Goal: Task Accomplishment & Management: Complete application form

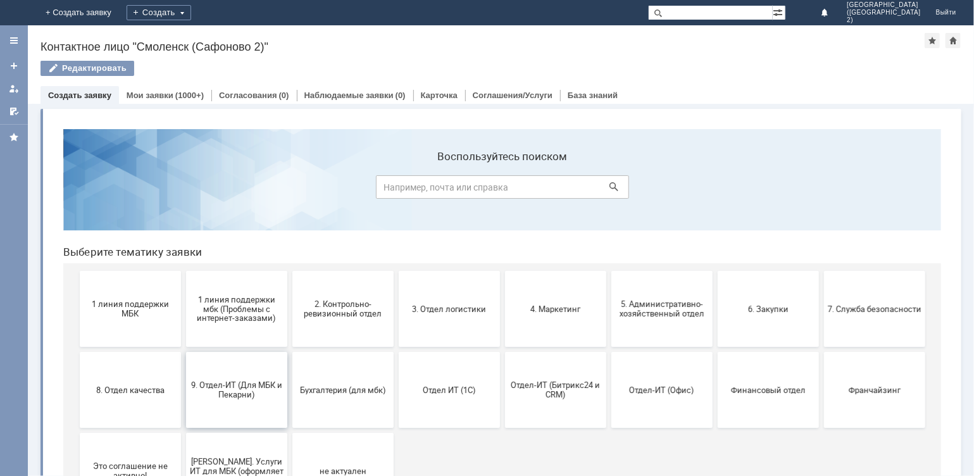
click at [261, 380] on span "9. Отдел-ИТ (Для МБК и Пекарни)" at bounding box center [236, 389] width 94 height 19
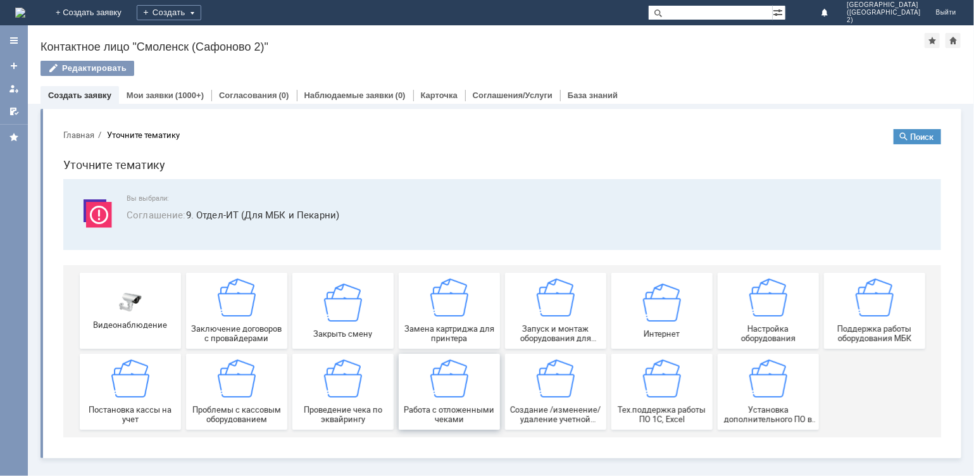
click at [440, 383] on img at bounding box center [449, 378] width 38 height 38
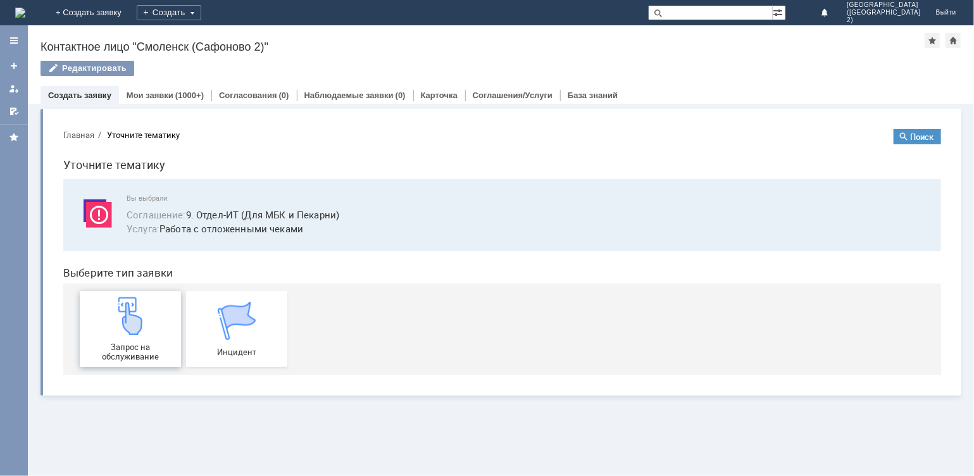
click at [127, 343] on span "Запрос на обслуживание" at bounding box center [130, 351] width 94 height 19
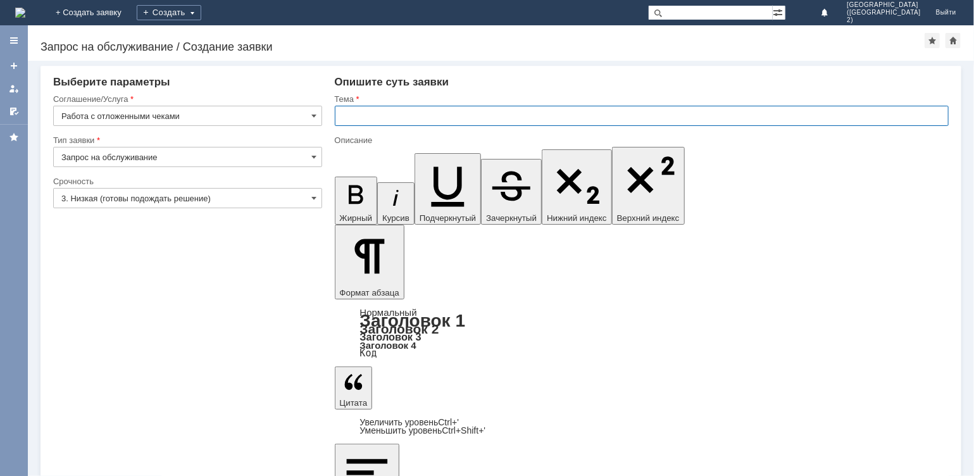
click at [396, 122] on input "text" at bounding box center [642, 116] width 615 height 20
type input "отл чеки"
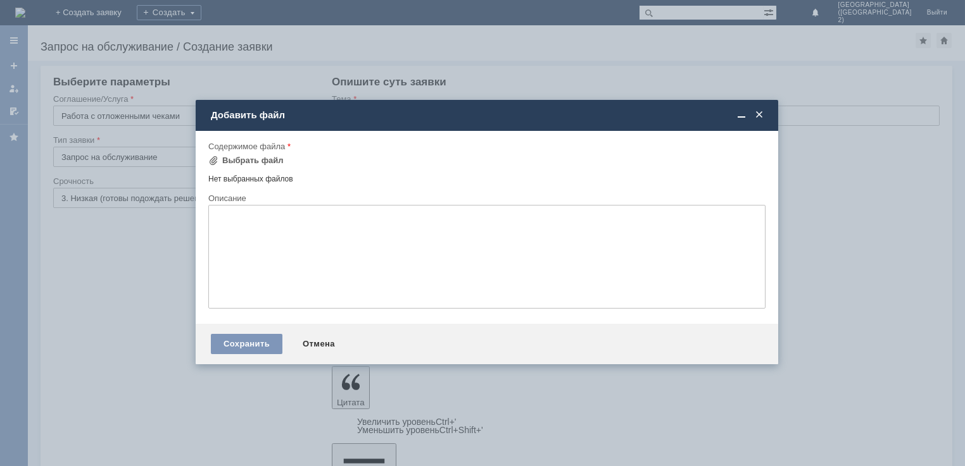
click at [240, 151] on div "Содержимое файла" at bounding box center [486, 147] width 557 height 12
click at [242, 158] on div "Выбрать файл" at bounding box center [252, 161] width 61 height 10
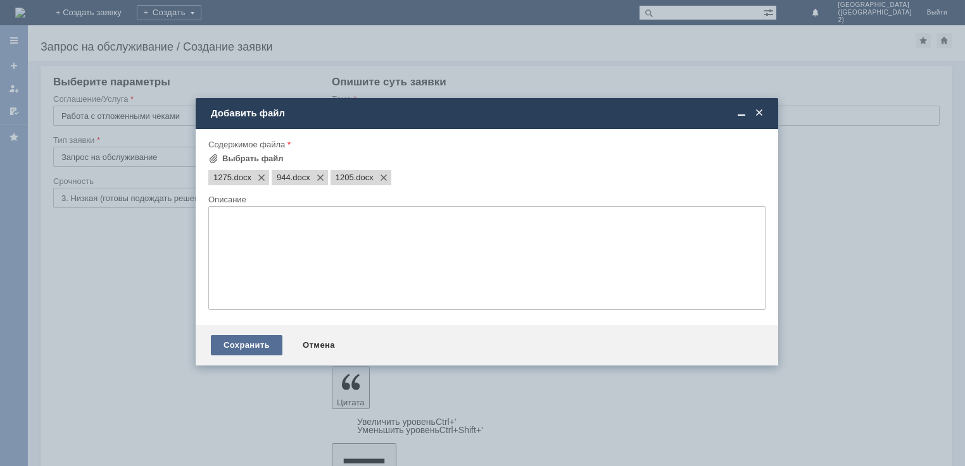
click at [264, 346] on div "Сохранить" at bounding box center [247, 345] width 72 height 20
